Goal: Information Seeking & Learning: Learn about a topic

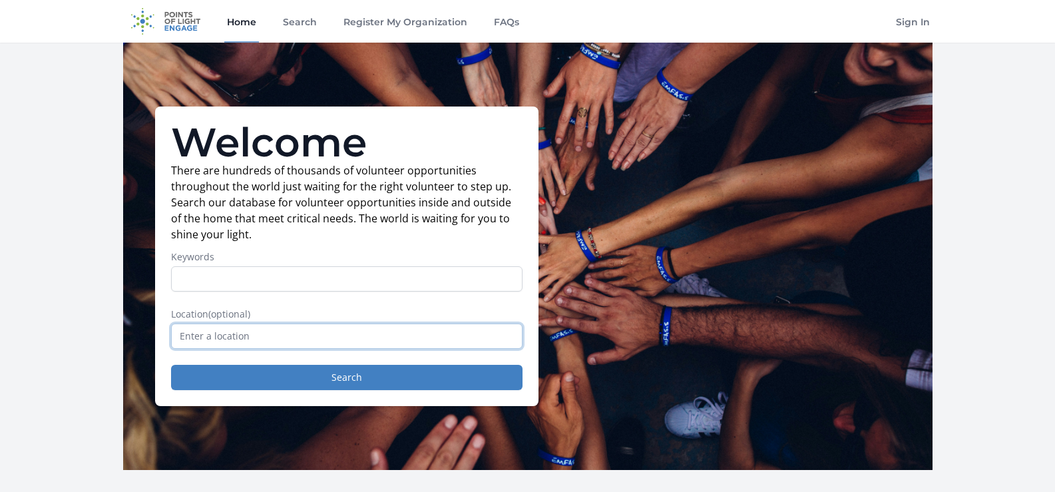
click at [274, 343] on input "text" at bounding box center [346, 335] width 351 height 25
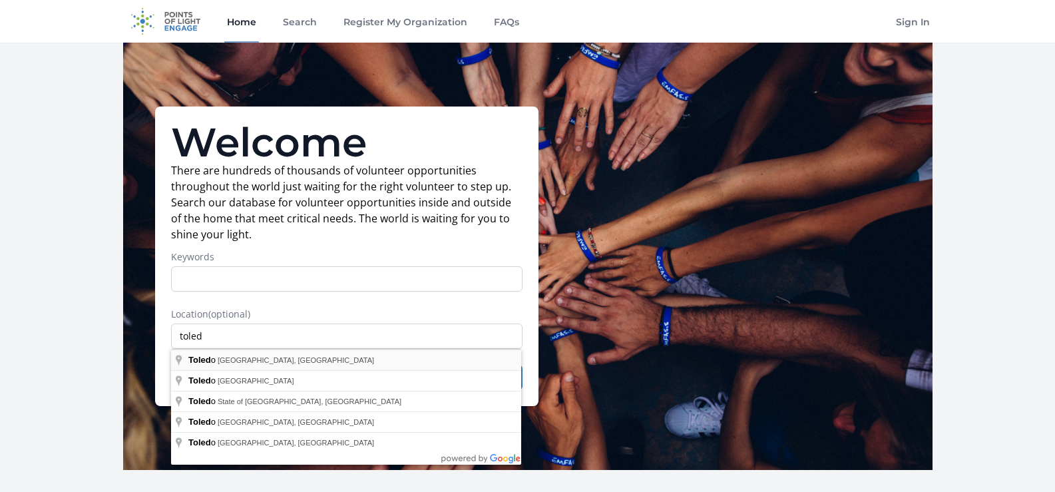
type input "Toledo, OH, USA"
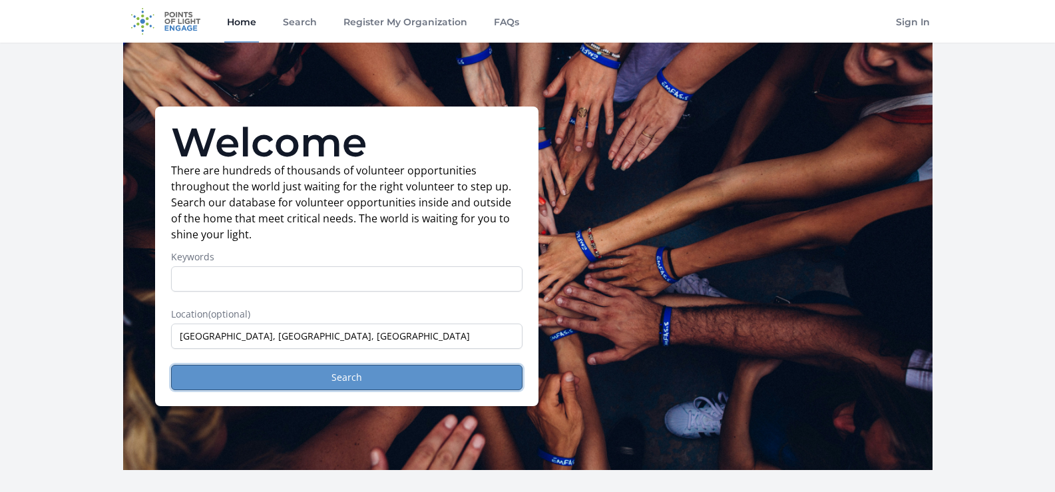
click at [295, 385] on button "Search" at bounding box center [346, 377] width 351 height 25
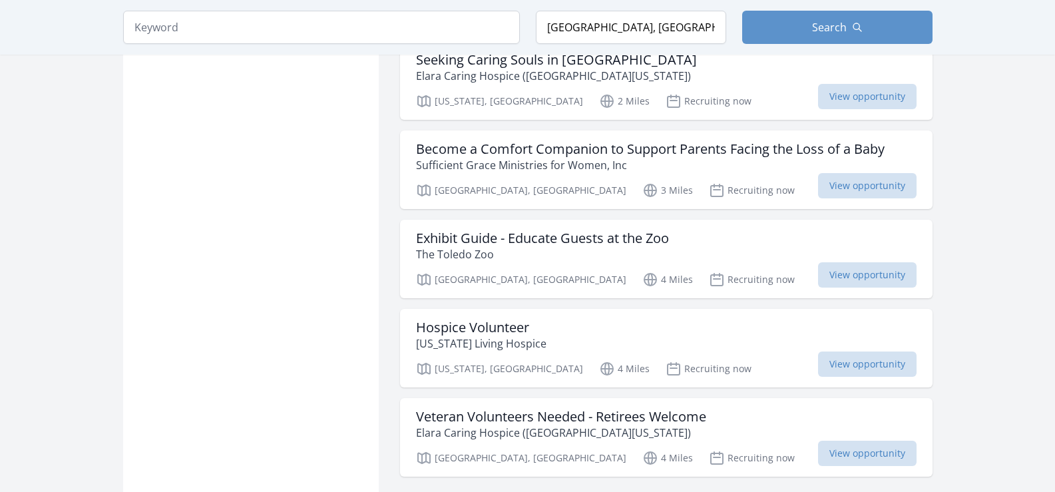
scroll to position [1622, 0]
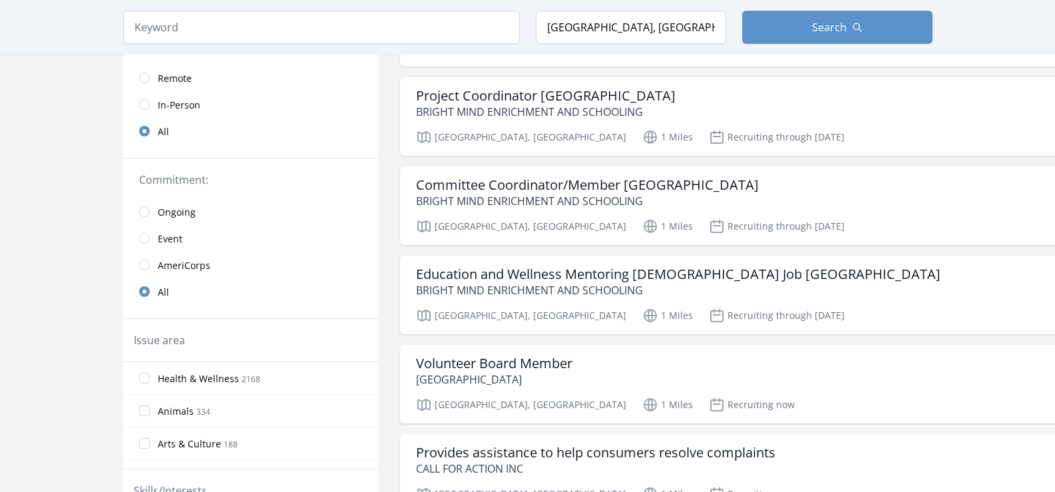
scroll to position [27, 0]
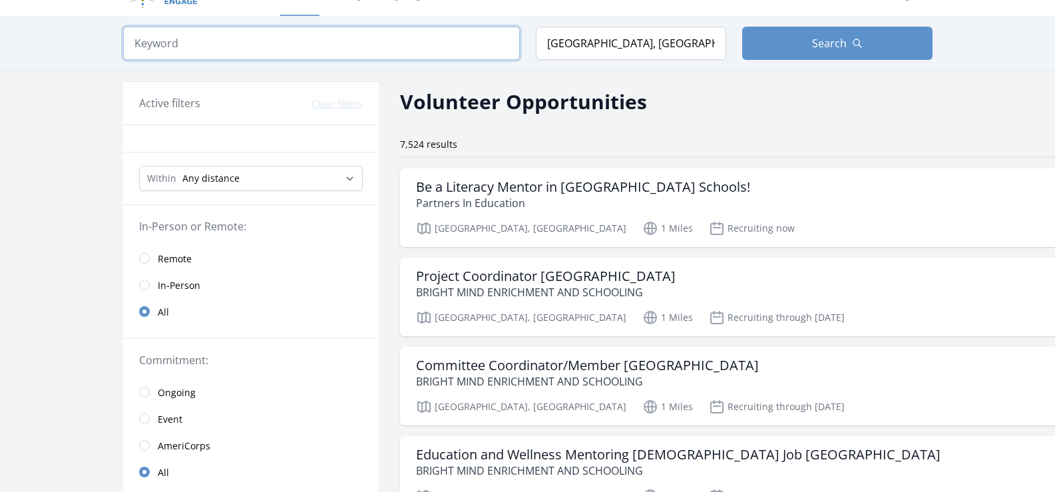
click at [176, 46] on input "search" at bounding box center [321, 43] width 397 height 33
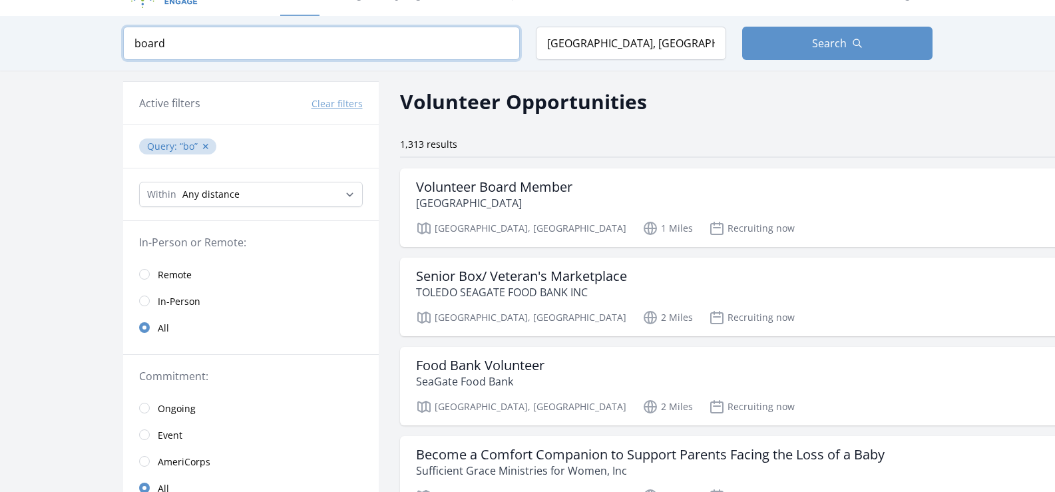
type input "board"
click button "submit" at bounding box center [0, 0] width 0 height 0
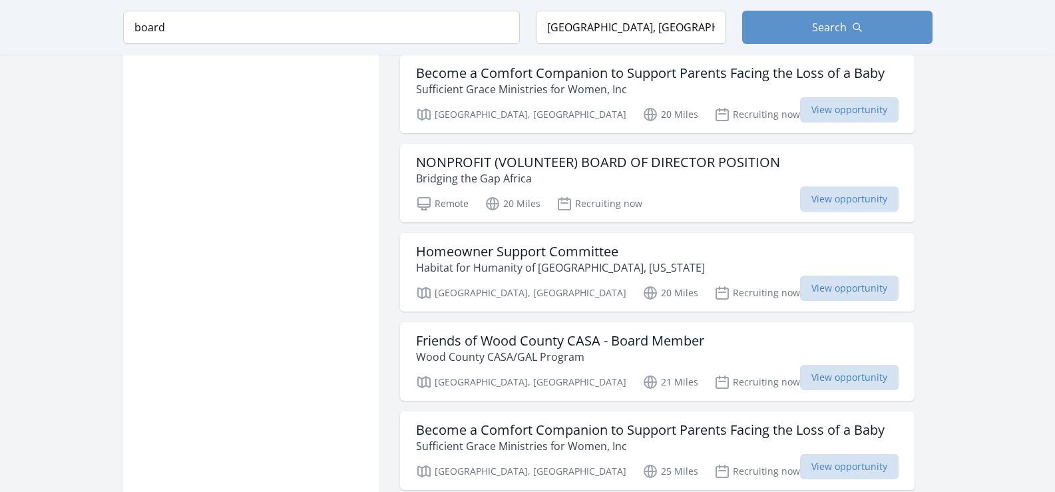
scroll to position [1302, 0]
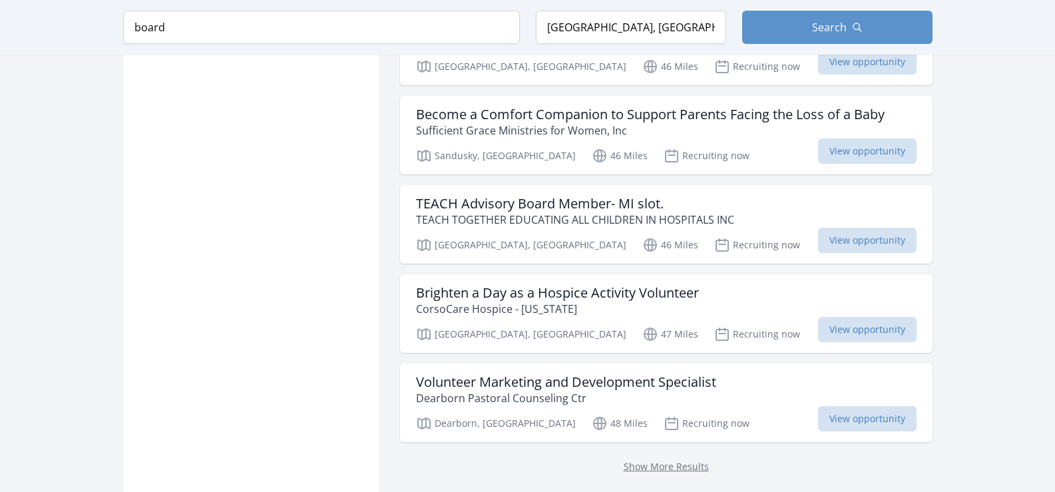
scroll to position [3331, 0]
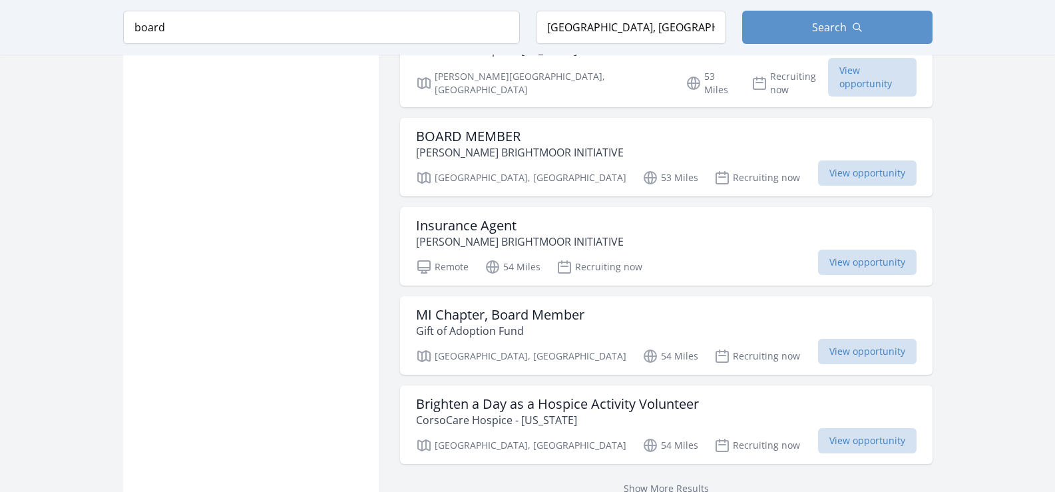
scroll to position [5121, 0]
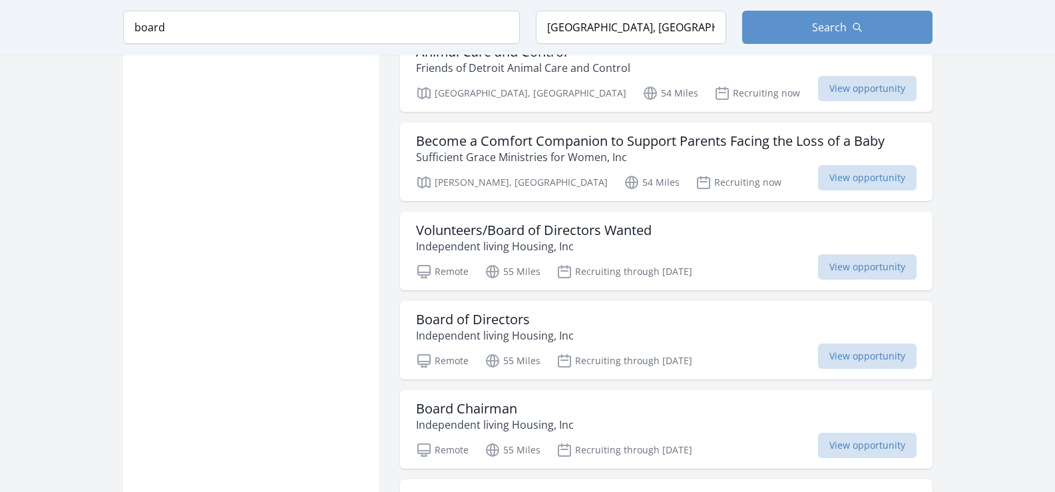
scroll to position [6677, 0]
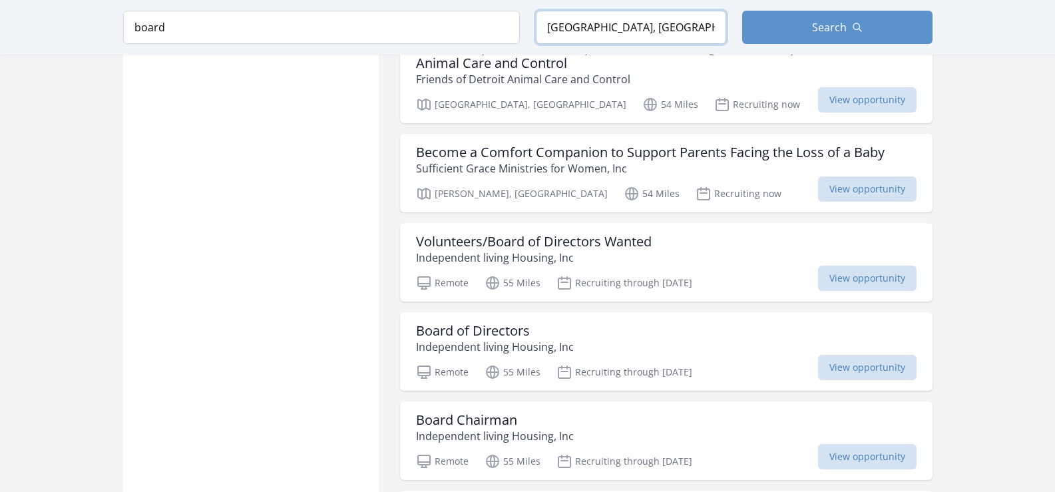
click at [580, 25] on input "Toledo, OH, USA" at bounding box center [631, 27] width 190 height 33
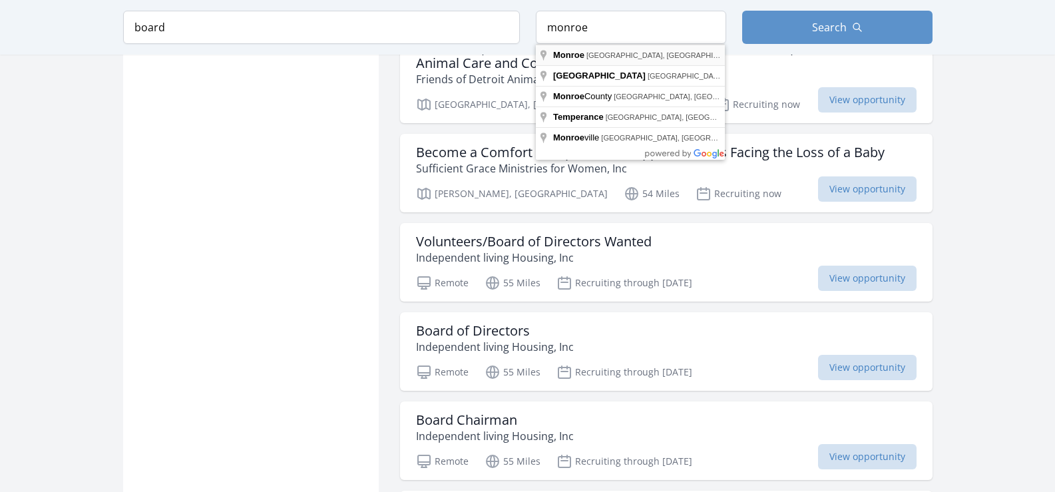
type input "Monroe, MI, USA"
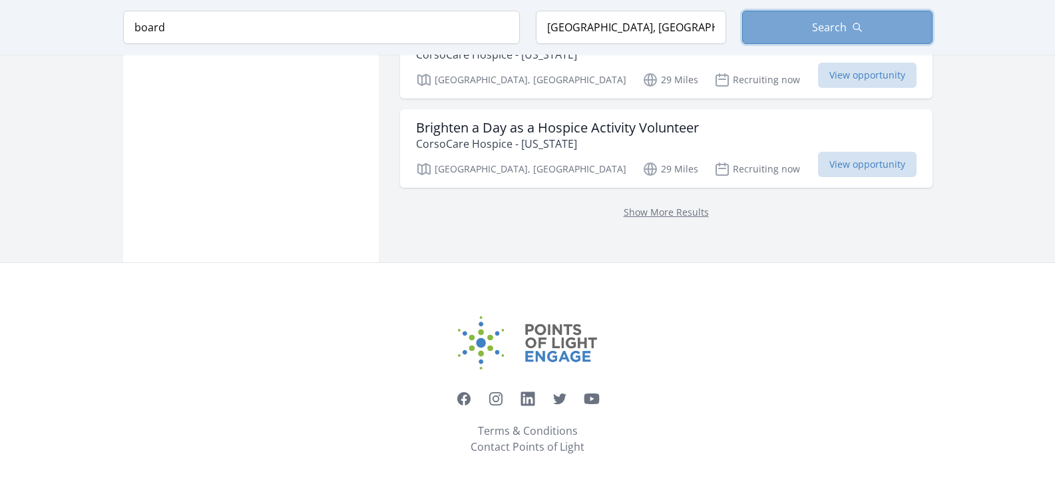
scroll to position [1796, 0]
click at [803, 22] on button "Search" at bounding box center [837, 27] width 190 height 33
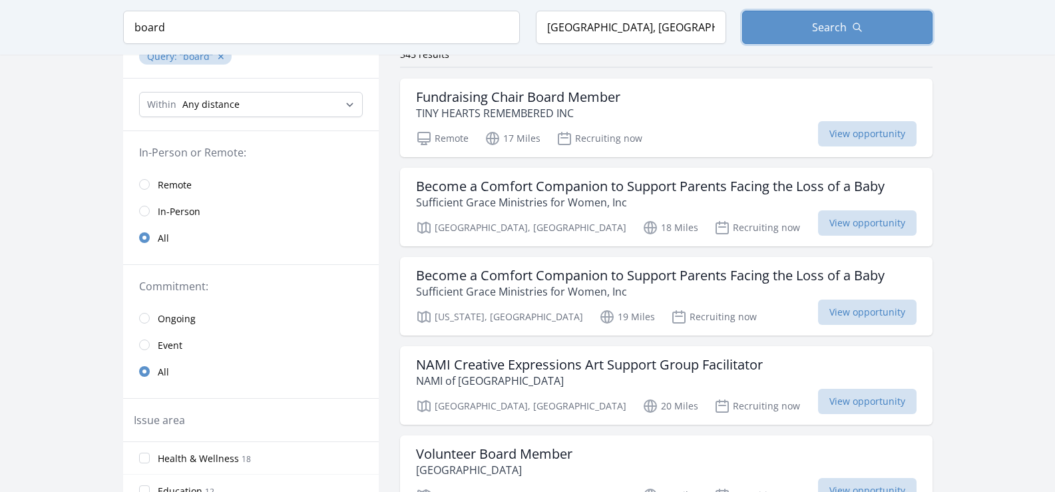
scroll to position [110, 0]
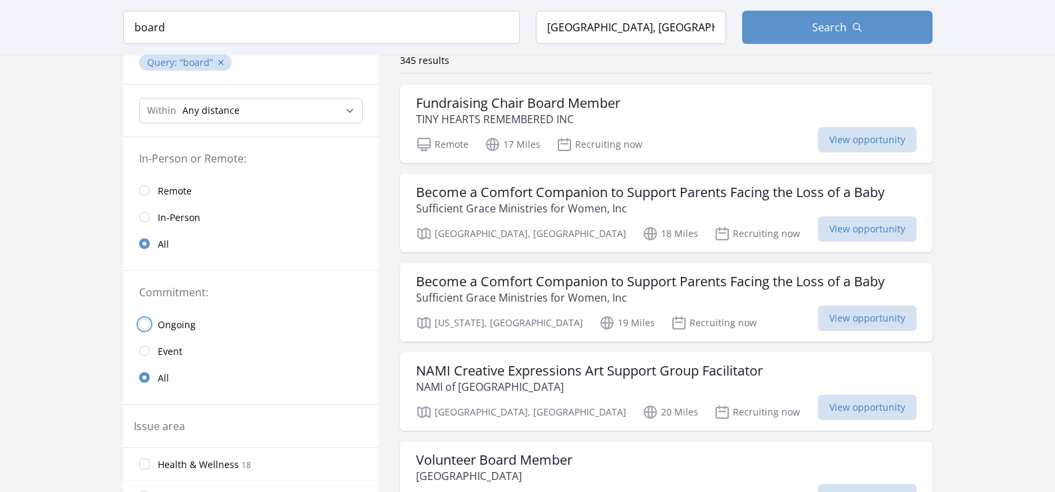
click at [144, 326] on input "radio" at bounding box center [144, 324] width 11 height 11
click at [142, 187] on input "radio" at bounding box center [144, 190] width 11 height 11
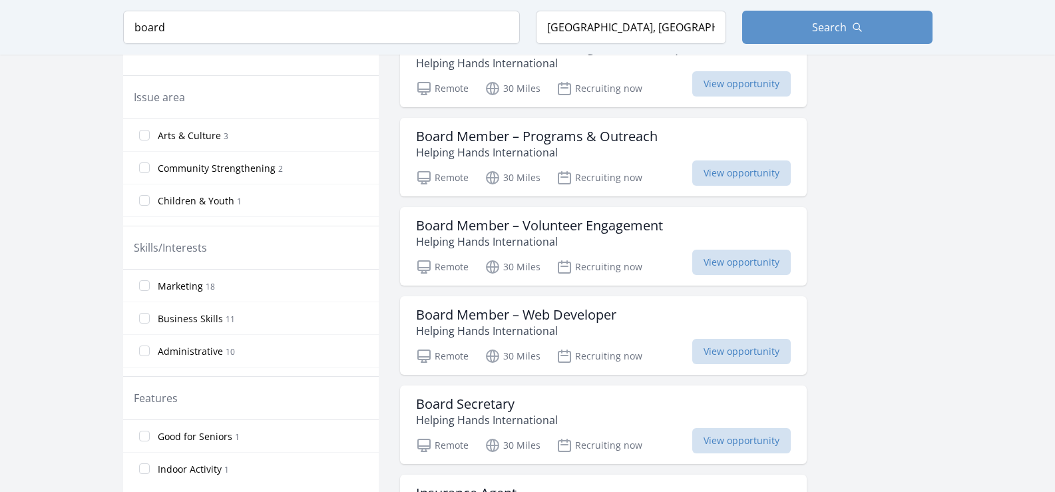
scroll to position [479, 0]
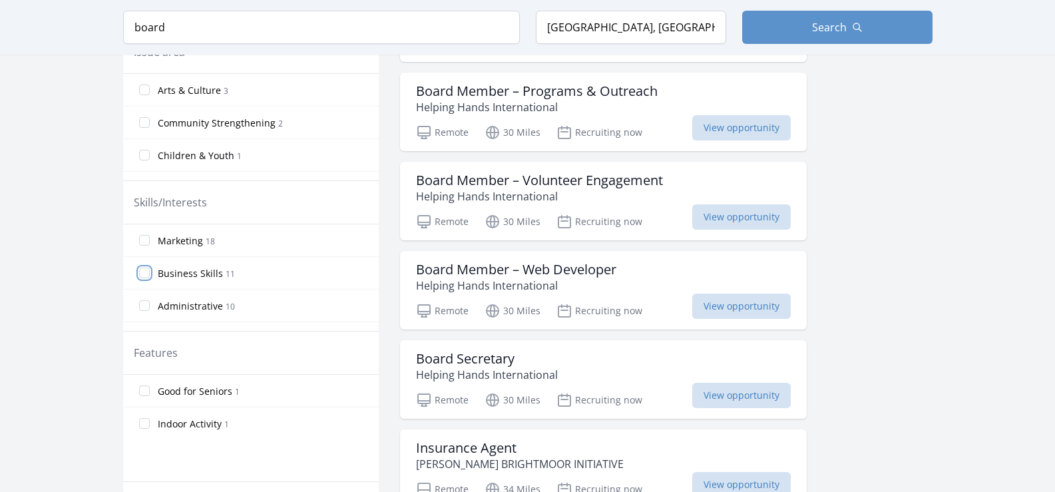
click at [147, 269] on input "Business Skills 11" at bounding box center [144, 273] width 11 height 11
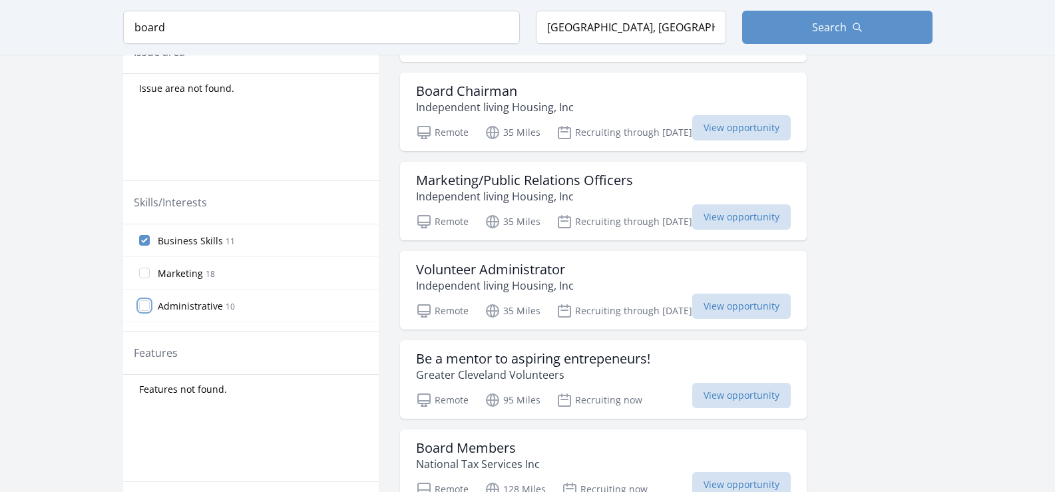
click at [144, 305] on input "Administrative 10" at bounding box center [144, 305] width 11 height 11
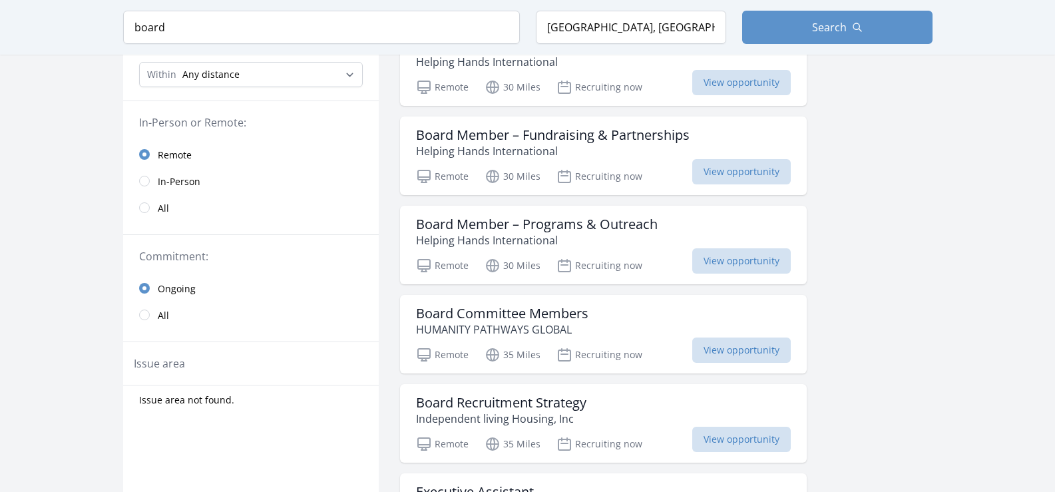
scroll to position [144, 0]
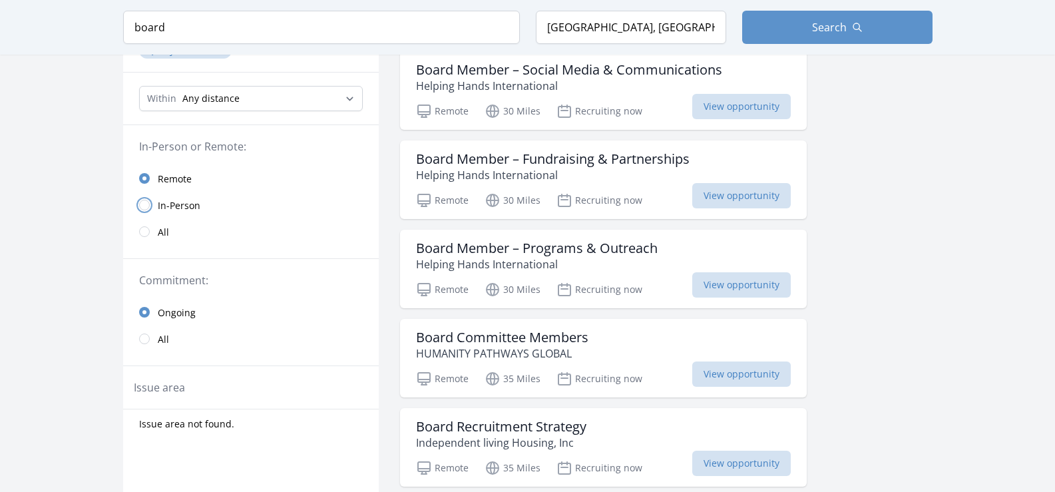
click at [148, 201] on input "radio" at bounding box center [144, 205] width 11 height 11
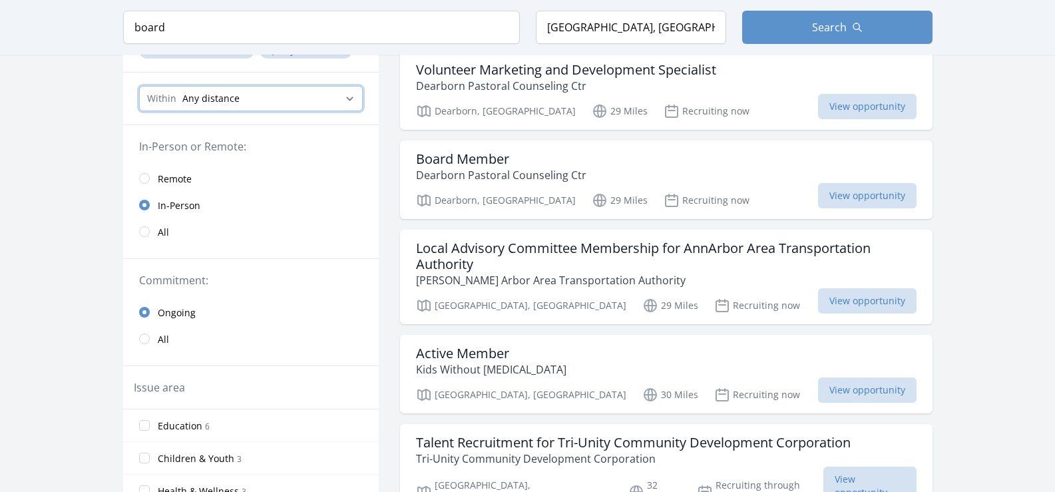
select select "32186"
click at [139, 86] on select "Any distance , 5 Miles , 20 Miles , 50 Miles , 100 Miles" at bounding box center [251, 98] width 224 height 25
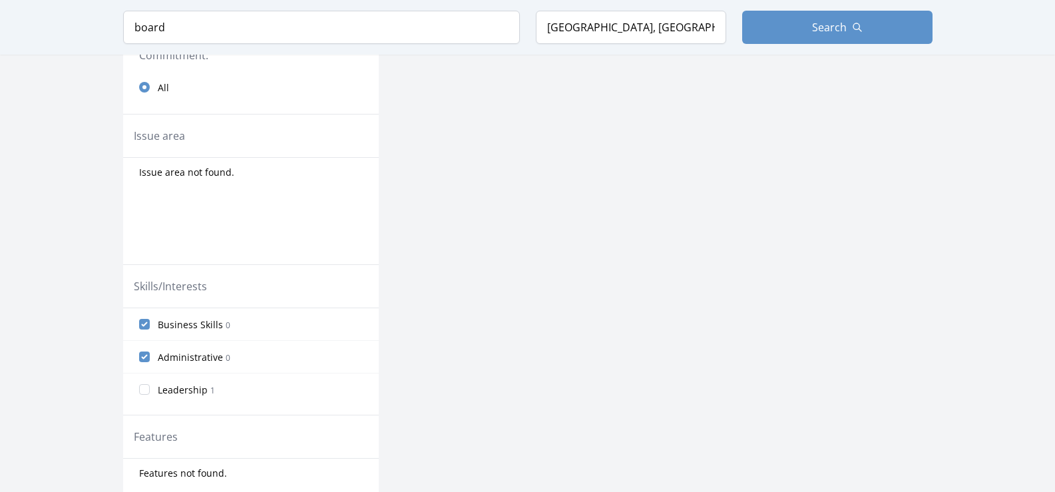
scroll to position [323, 0]
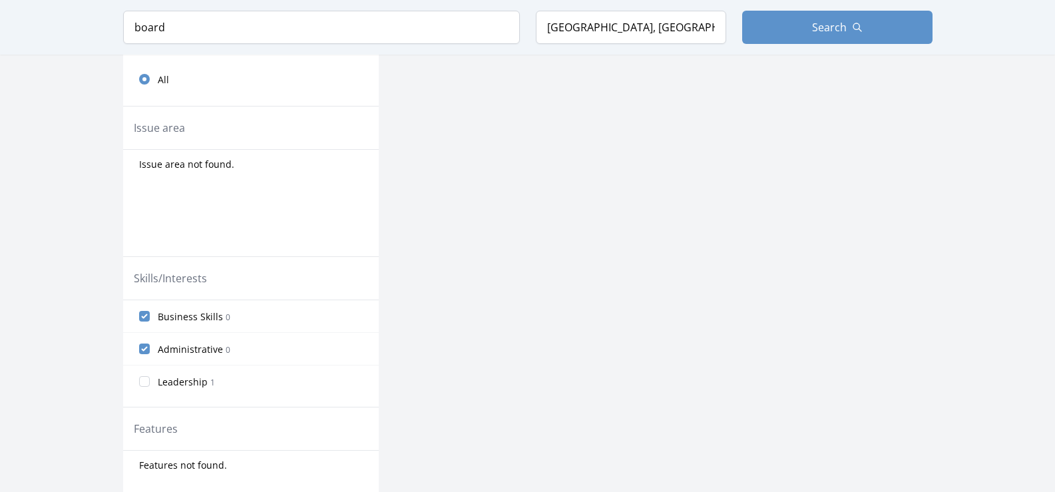
click at [194, 377] on span "Leadership" at bounding box center [183, 381] width 50 height 13
click at [150, 377] on input "Leadership 1" at bounding box center [144, 381] width 11 height 11
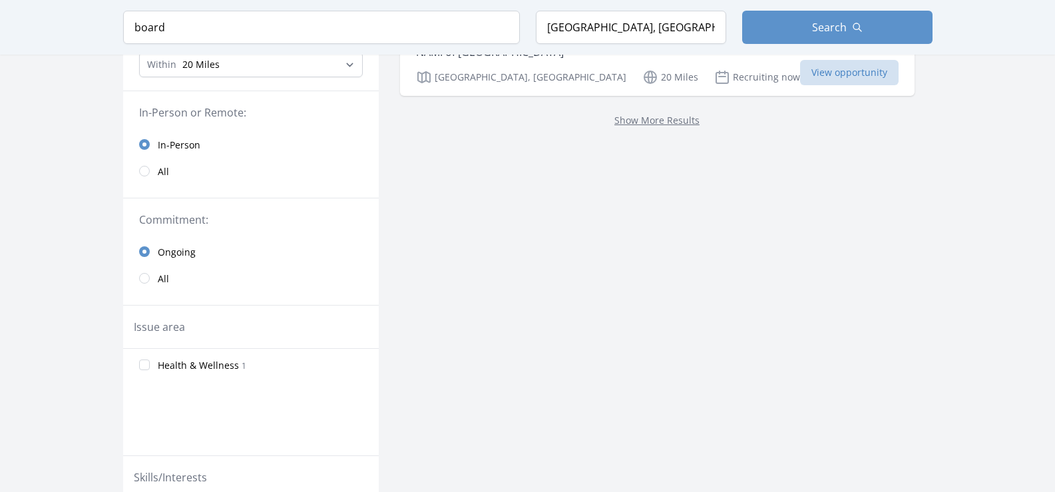
scroll to position [0, 0]
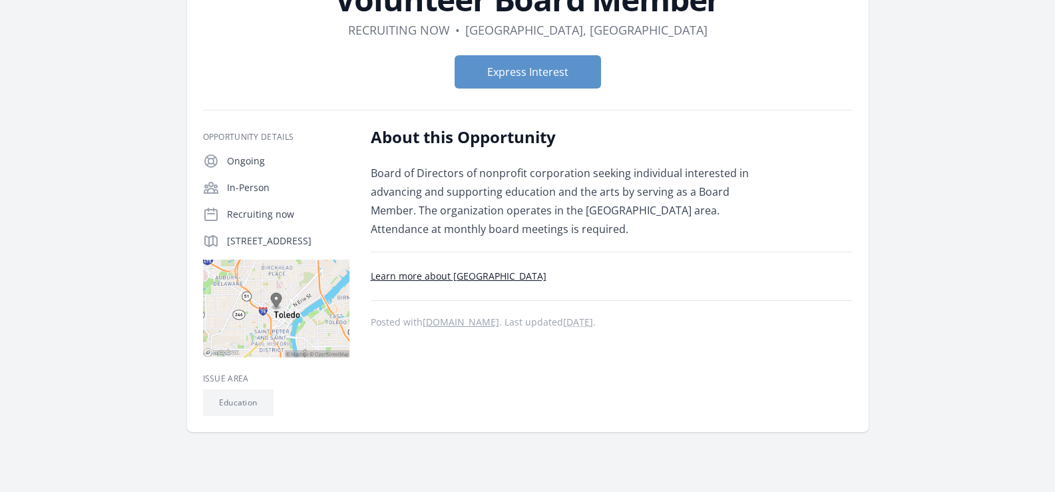
scroll to position [119, 0]
click at [546, 273] on link "Learn more about Madison Avenue School Of Arts" at bounding box center [459, 274] width 176 height 13
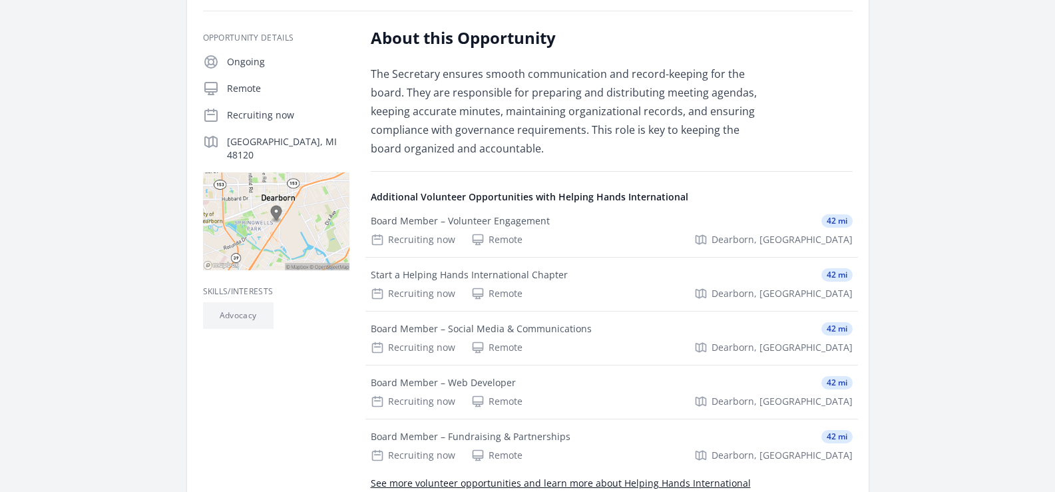
scroll to position [206, 0]
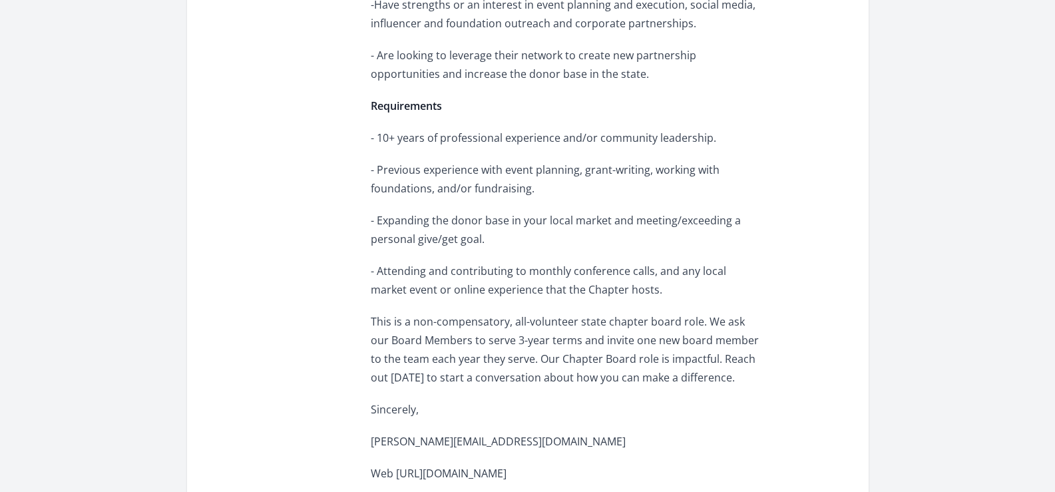
scroll to position [769, 0]
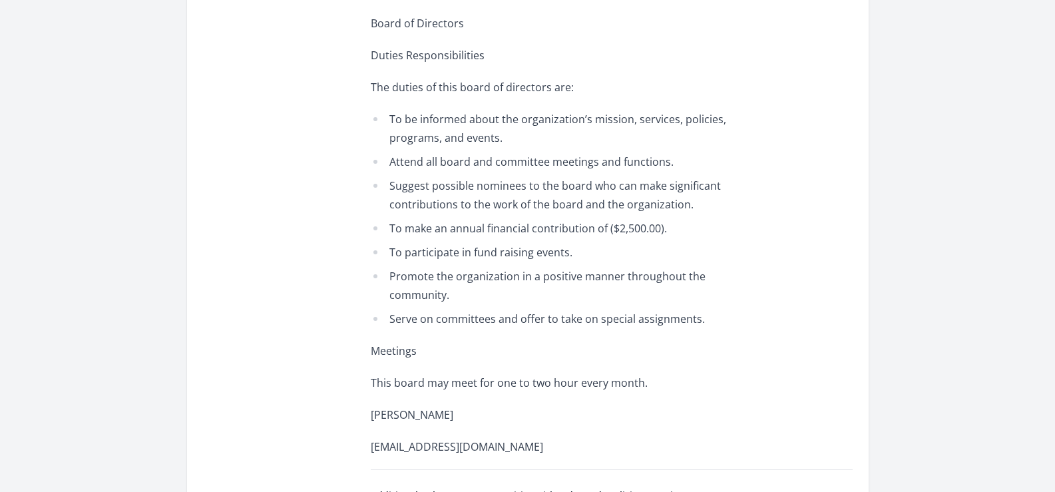
scroll to position [1048, 0]
